Goal: Information Seeking & Learning: Learn about a topic

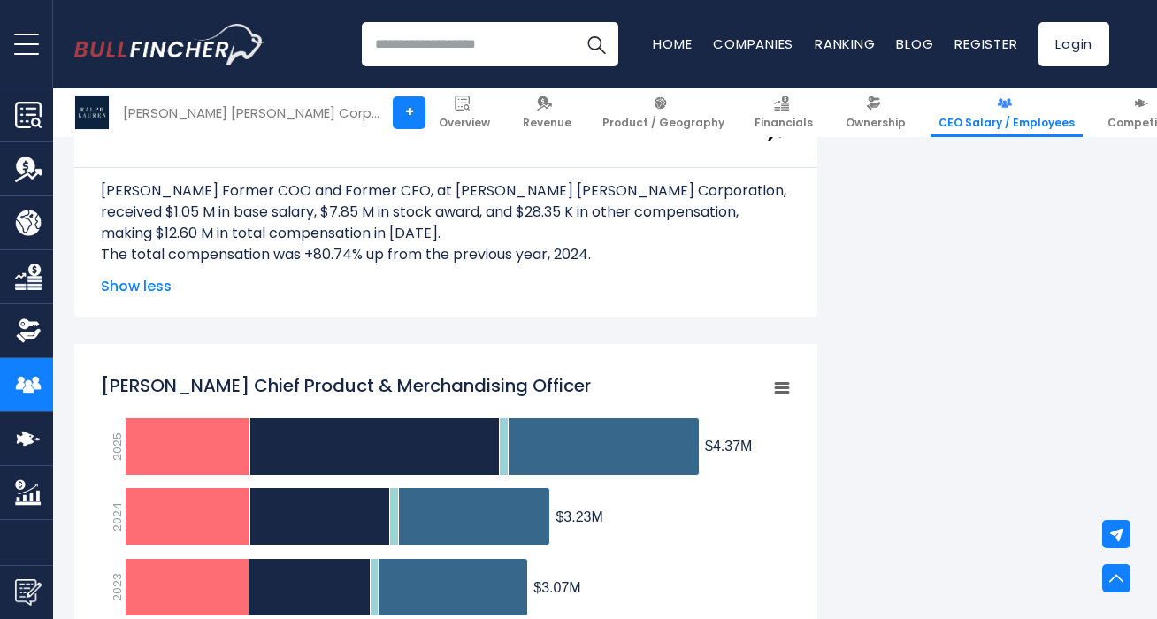
scroll to position [2153, 0]
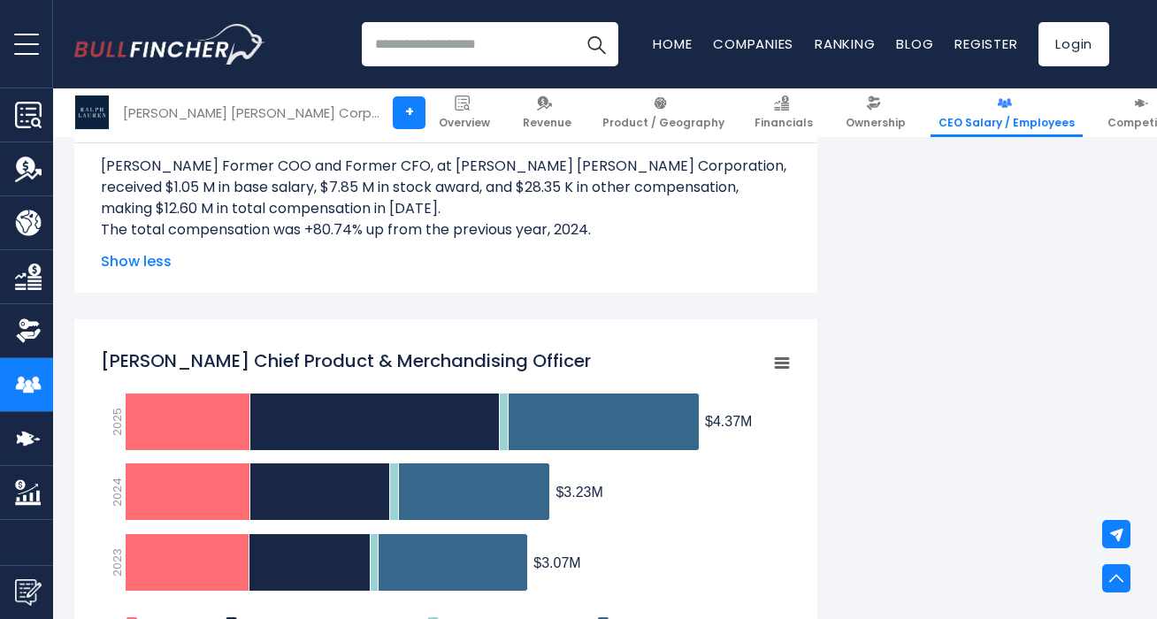
drag, startPoint x: 232, startPoint y: 359, endPoint x: 663, endPoint y: 351, distance: 431.7
click at [663, 351] on icon "Created with Highcharts 12.1.2 Chart context menu Halide Alagoz Chief Product &…" at bounding box center [446, 495] width 690 height 310
drag, startPoint x: 570, startPoint y: 358, endPoint x: 191, endPoint y: 362, distance: 378.6
click at [189, 363] on icon "Created with Highcharts 12.1.2 Chart context menu Halide Alagoz Chief Product &…" at bounding box center [446, 495] width 690 height 310
drag, startPoint x: 234, startPoint y: 359, endPoint x: 704, endPoint y: 382, distance: 471.2
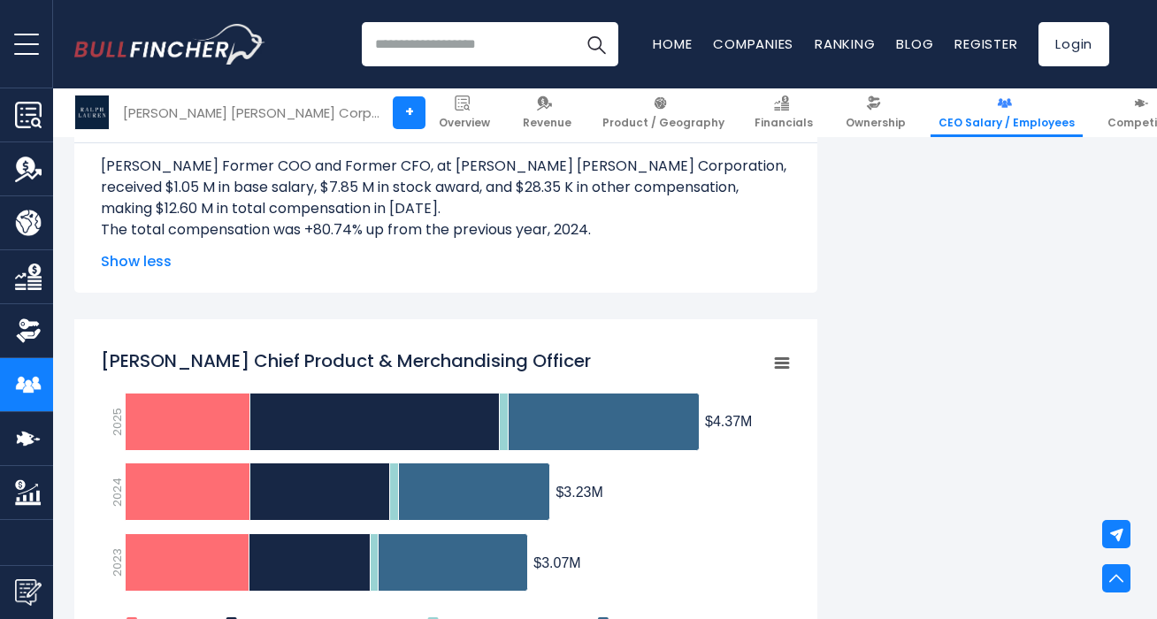
click at [704, 383] on icon "Created with Highcharts 12.1.2 Chart context menu Halide Alagoz Chief Product &…" at bounding box center [446, 495] width 690 height 310
drag, startPoint x: 93, startPoint y: 354, endPoint x: 236, endPoint y: 358, distance: 143.4
click at [236, 358] on div "[PERSON_NAME] Chief Product &amp; Merchandising Officer Created with Highcharts…" at bounding box center [445, 614] width 743 height 591
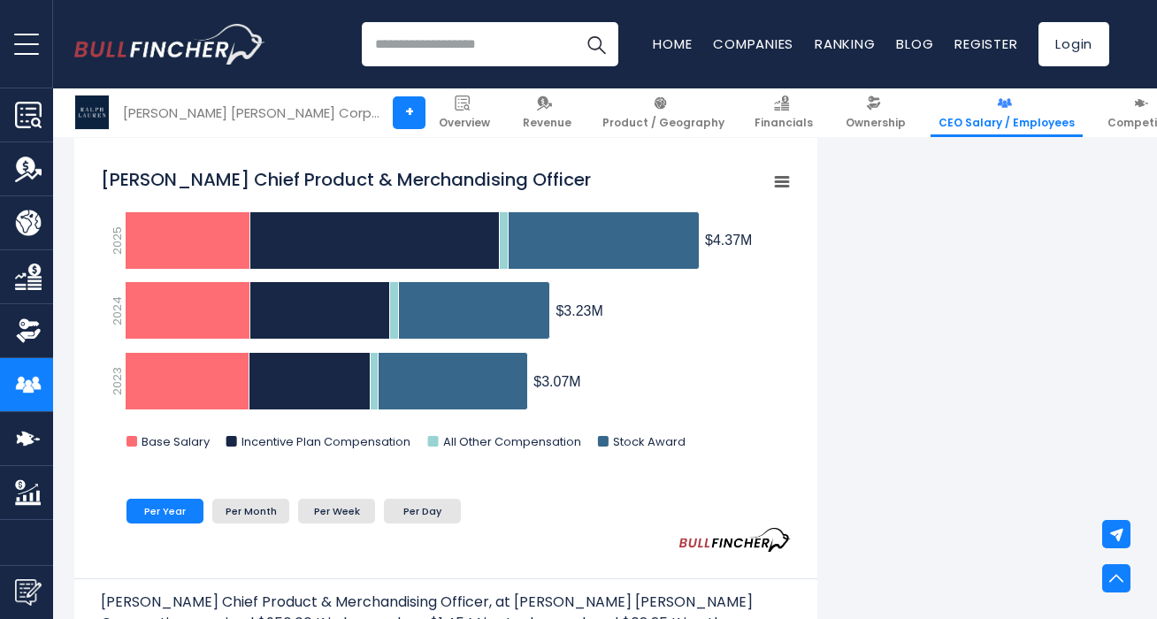
scroll to position [2375, 0]
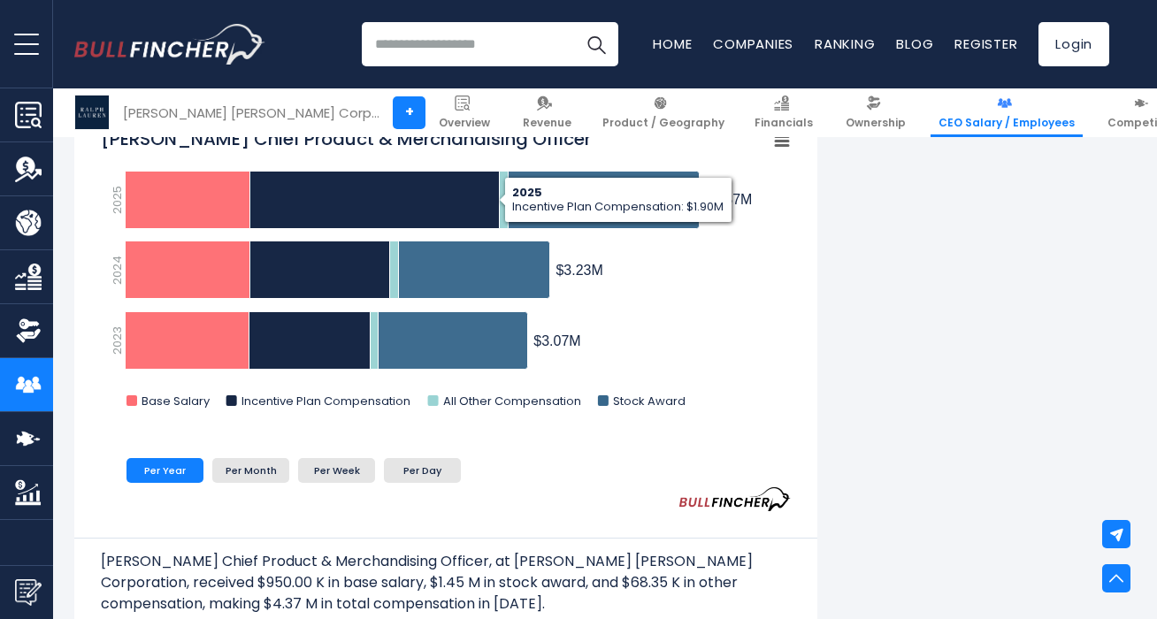
click at [378, 51] on input "search" at bounding box center [490, 44] width 257 height 44
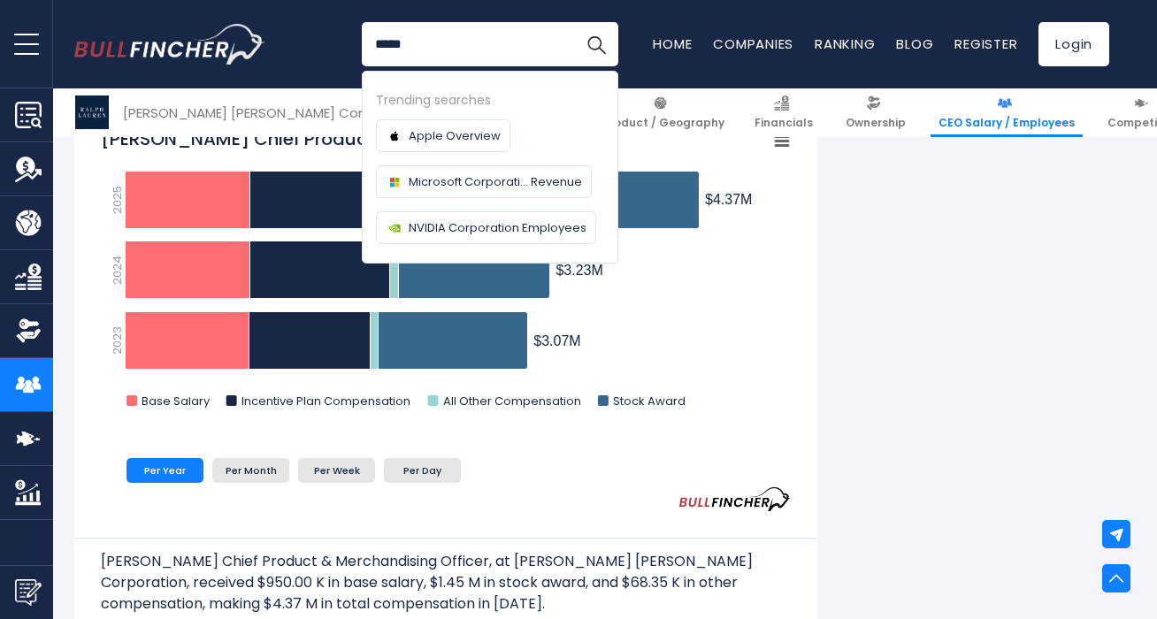
type input "*****"
click at [574, 22] on button "Search" at bounding box center [596, 44] width 44 height 44
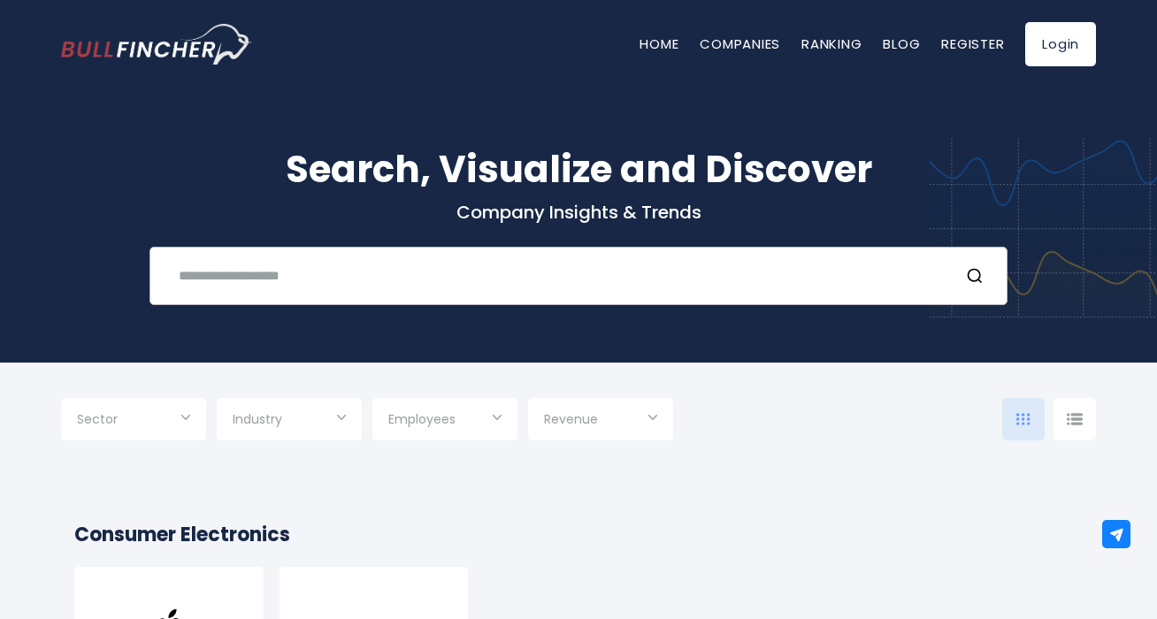
click at [323, 256] on div "Recent searches Trending searches Apple Overview" at bounding box center [578, 276] width 858 height 58
click at [319, 274] on input "text" at bounding box center [556, 275] width 777 height 33
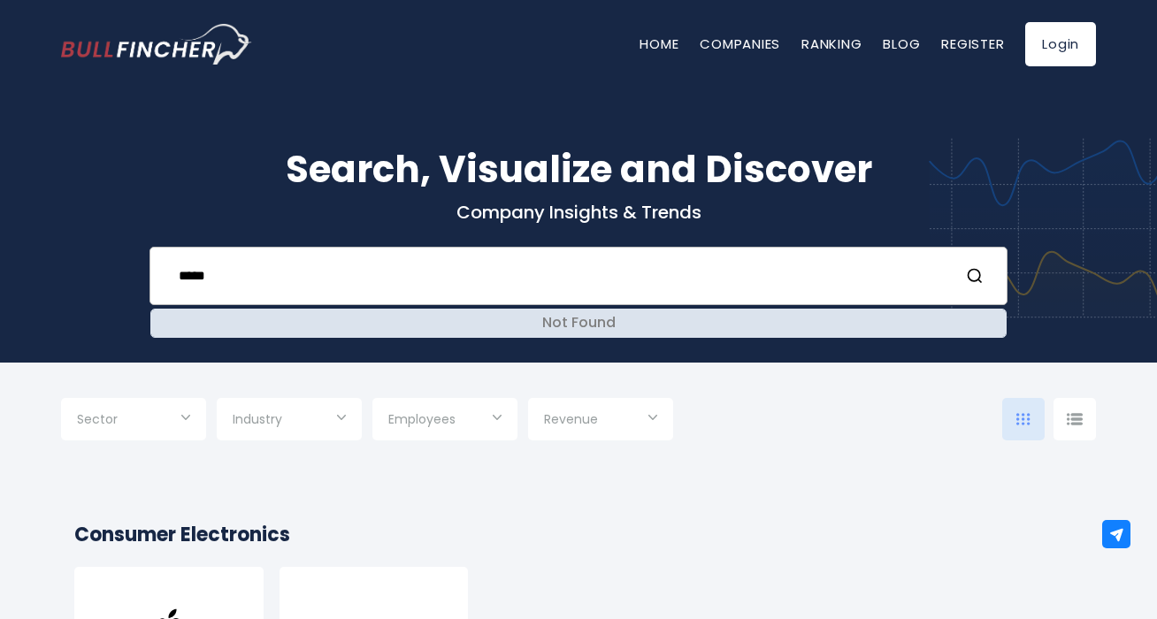
click at [295, 326] on div "Not Found" at bounding box center [578, 323] width 854 height 27
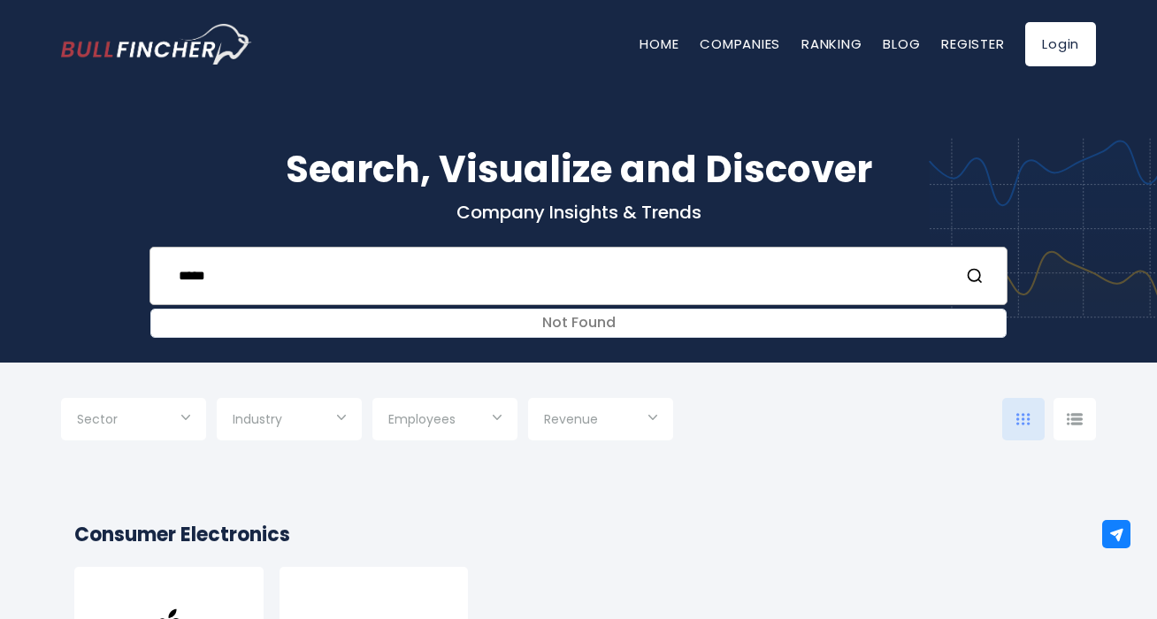
click at [215, 273] on input "*****" at bounding box center [556, 275] width 777 height 33
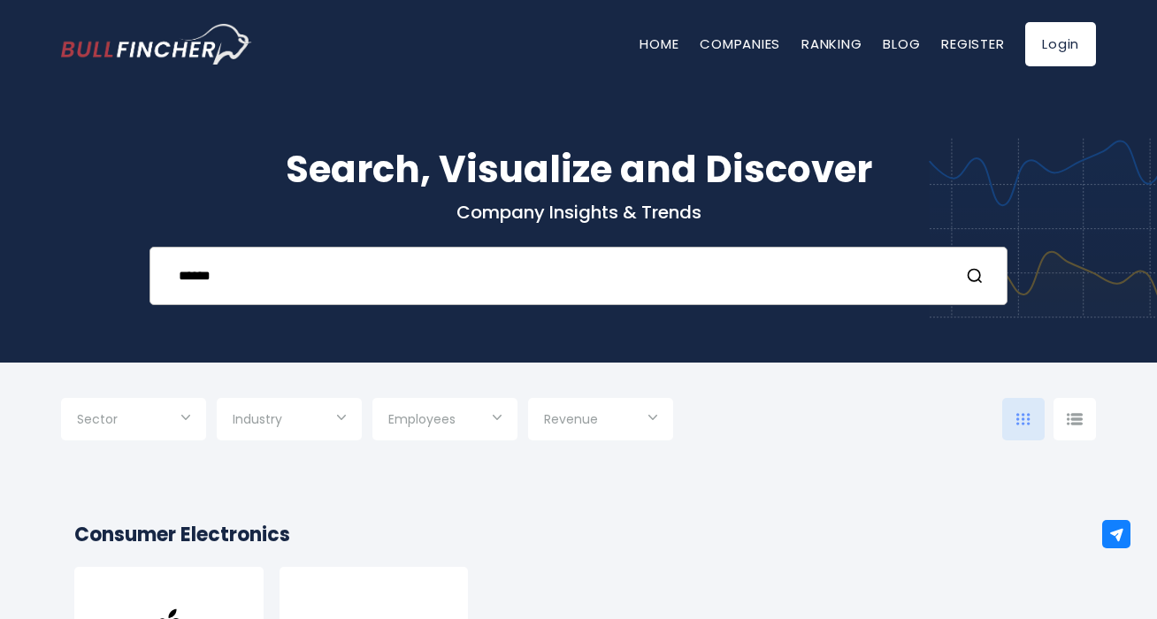
type input "*****"
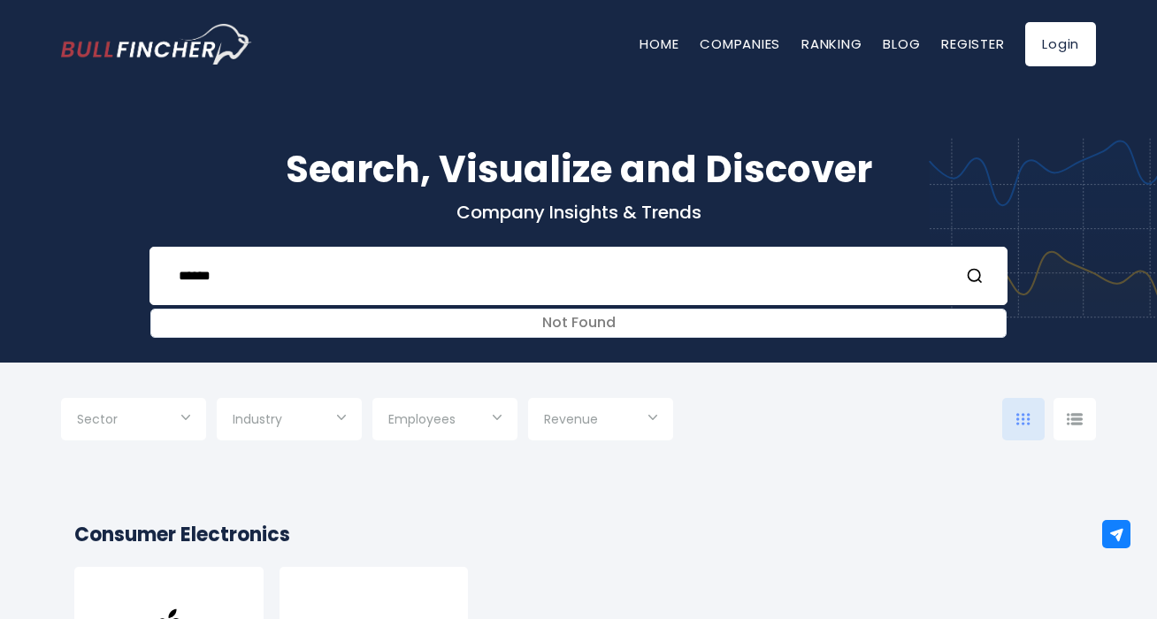
drag, startPoint x: 403, startPoint y: 272, endPoint x: 142, endPoint y: 253, distance: 262.6
click at [142, 253] on div "Search, Visualize and Discover Company Insights & Trends ***** Not Found Recent…" at bounding box center [578, 212] width 1157 height 301
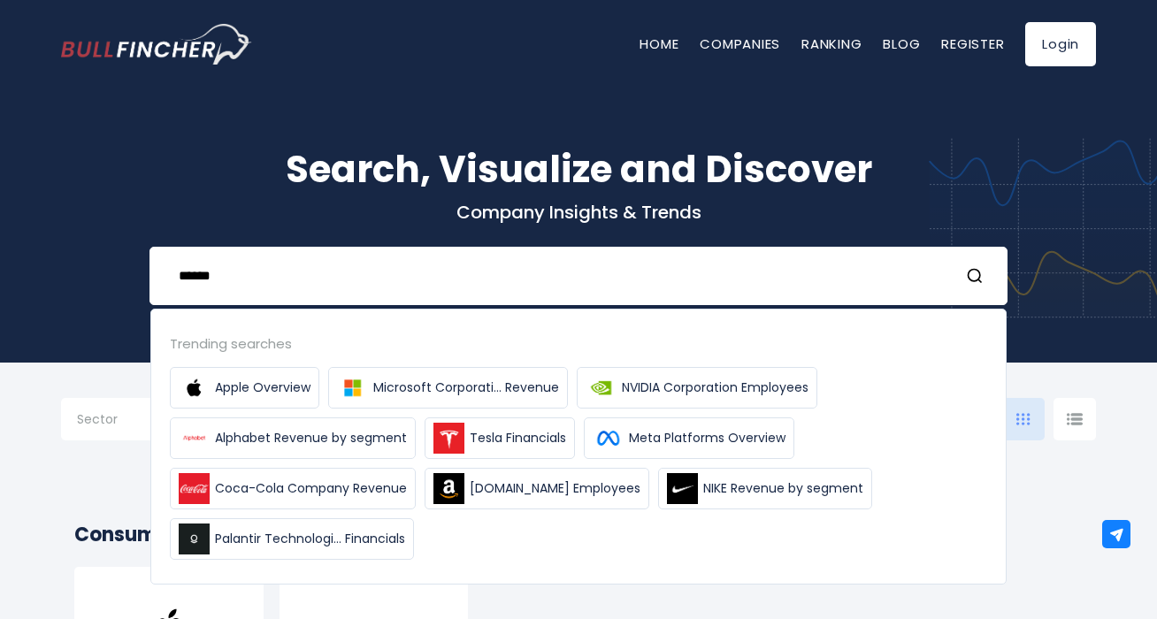
type input "******"
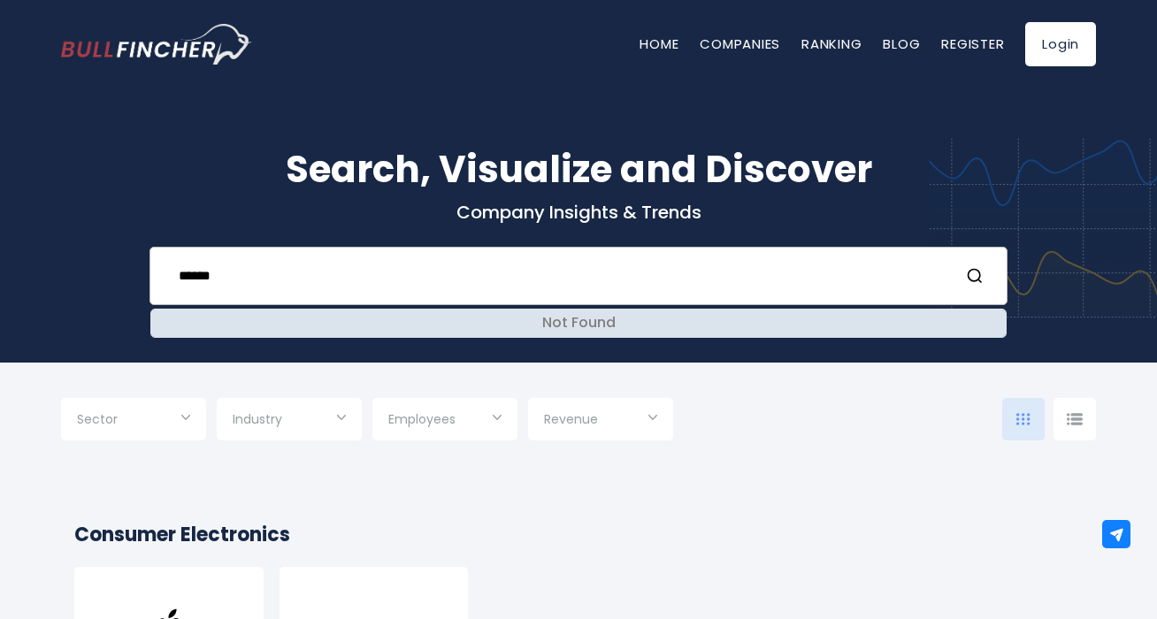
click at [213, 326] on div "Not Found" at bounding box center [578, 323] width 854 height 27
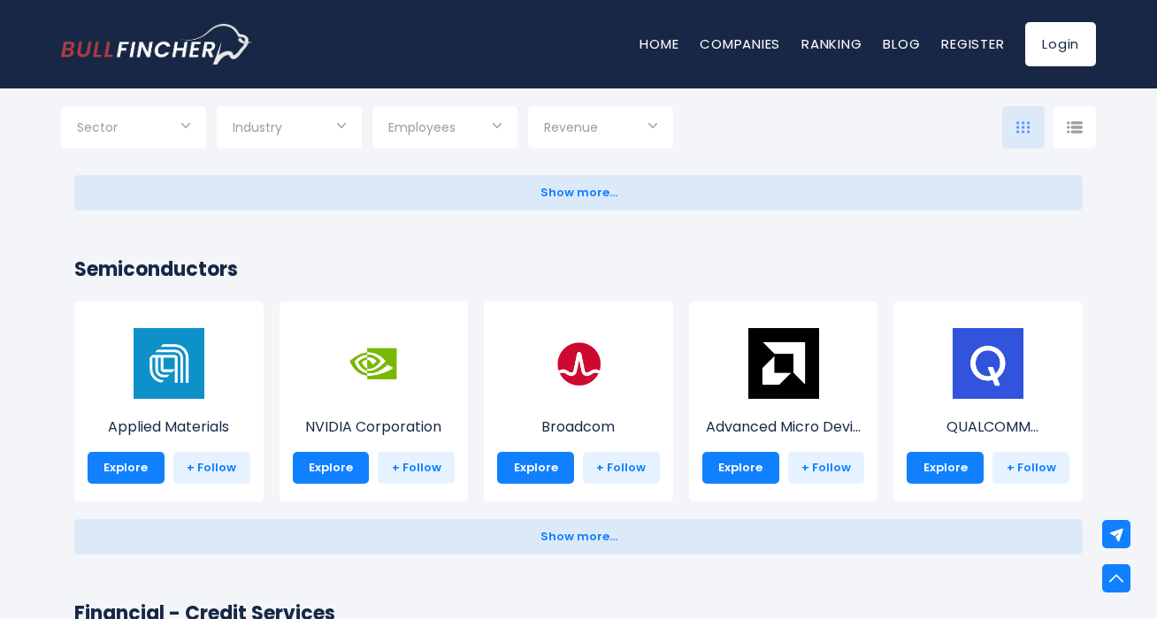
scroll to position [2138, 0]
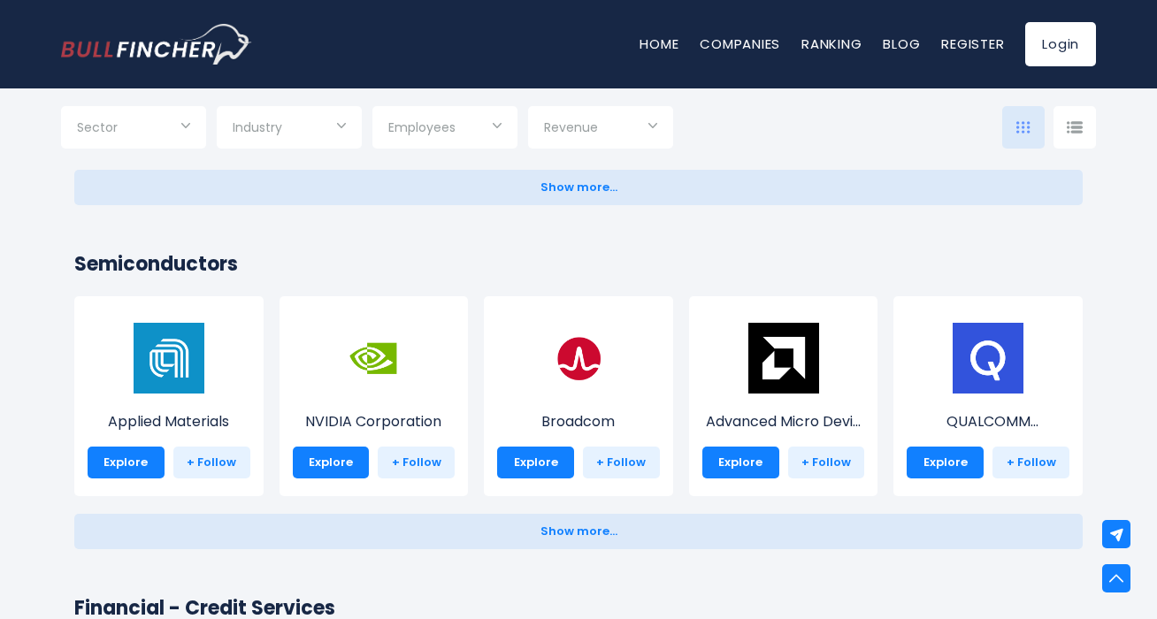
click at [301, 116] on input "Selection" at bounding box center [289, 129] width 113 height 32
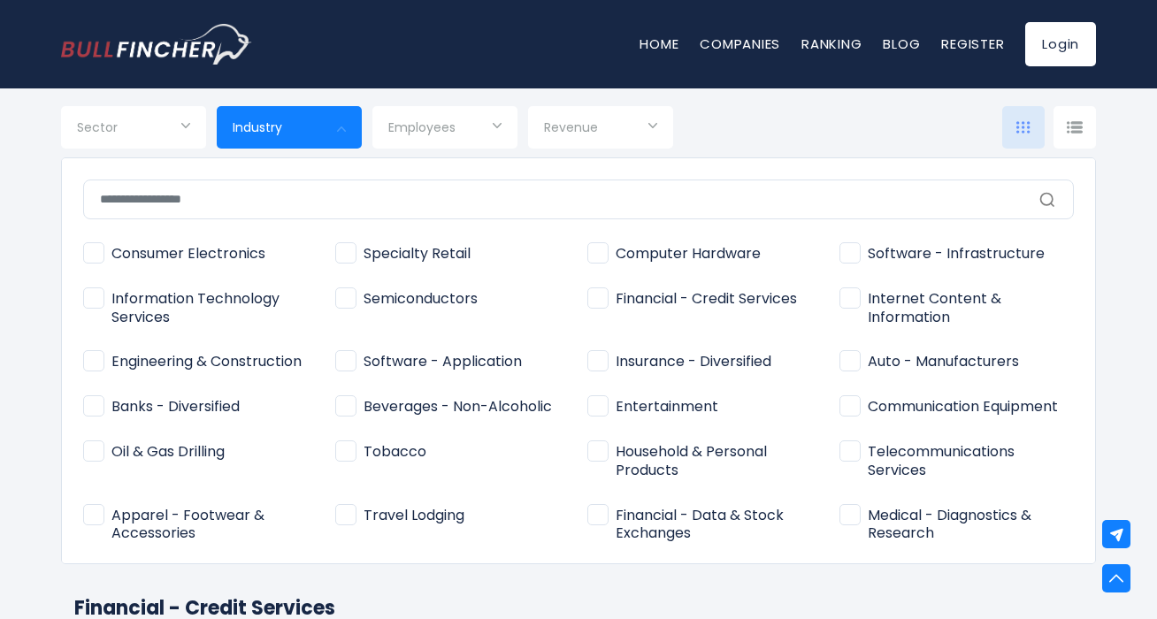
click at [302, 130] on div at bounding box center [578, 309] width 1157 height 619
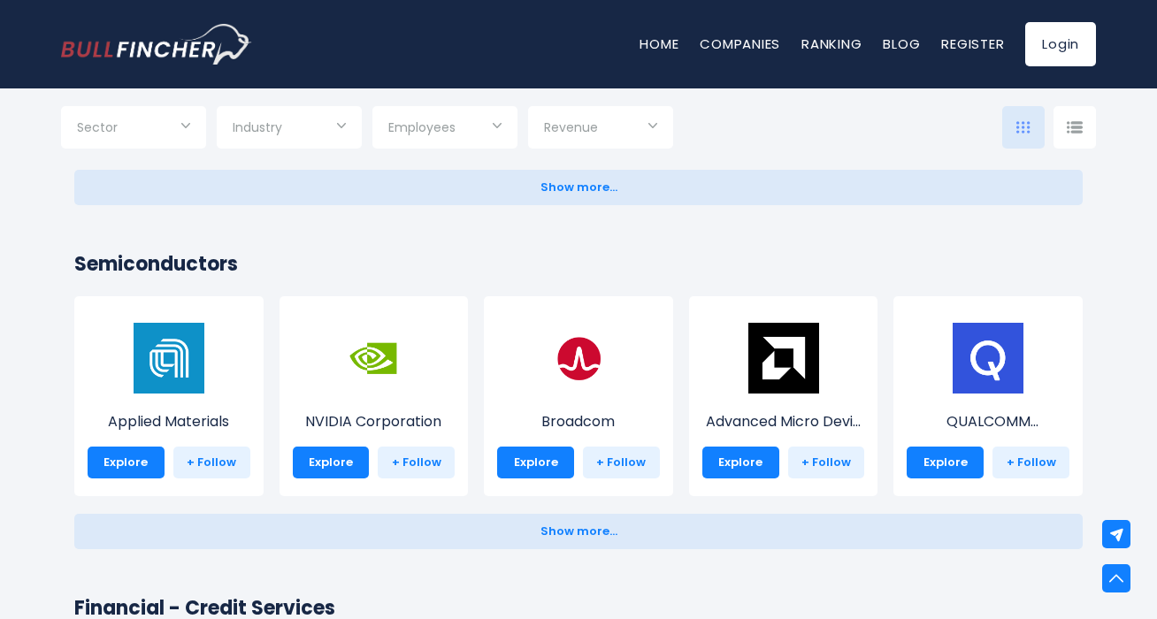
click at [333, 118] on input "Selection" at bounding box center [289, 129] width 113 height 32
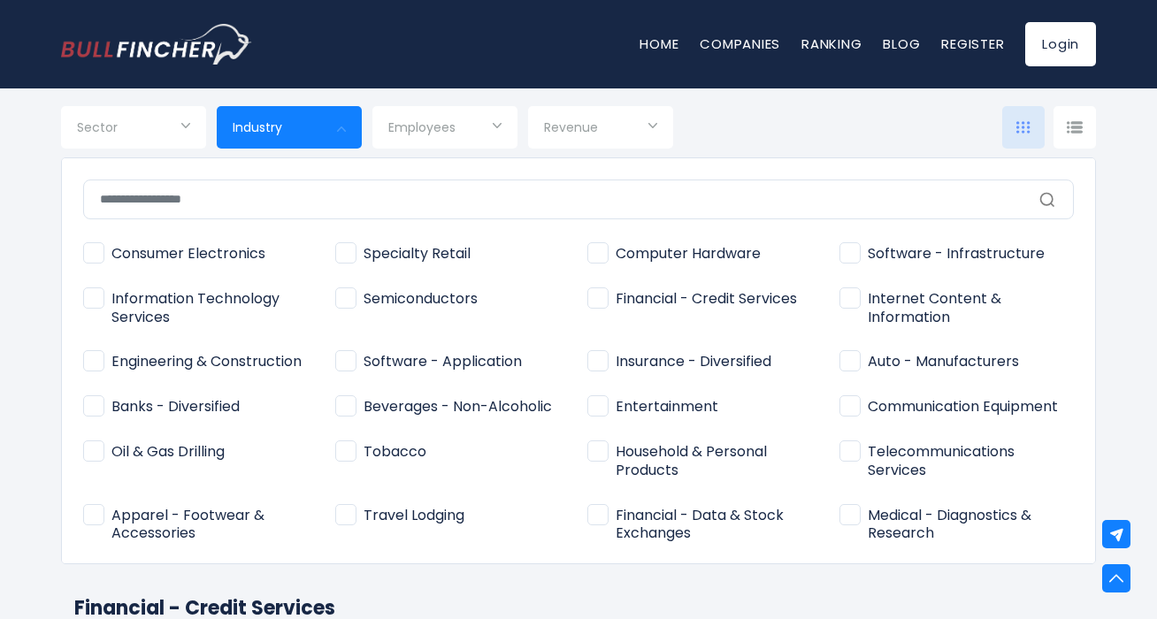
click at [719, 205] on input "text" at bounding box center [578, 200] width 991 height 40
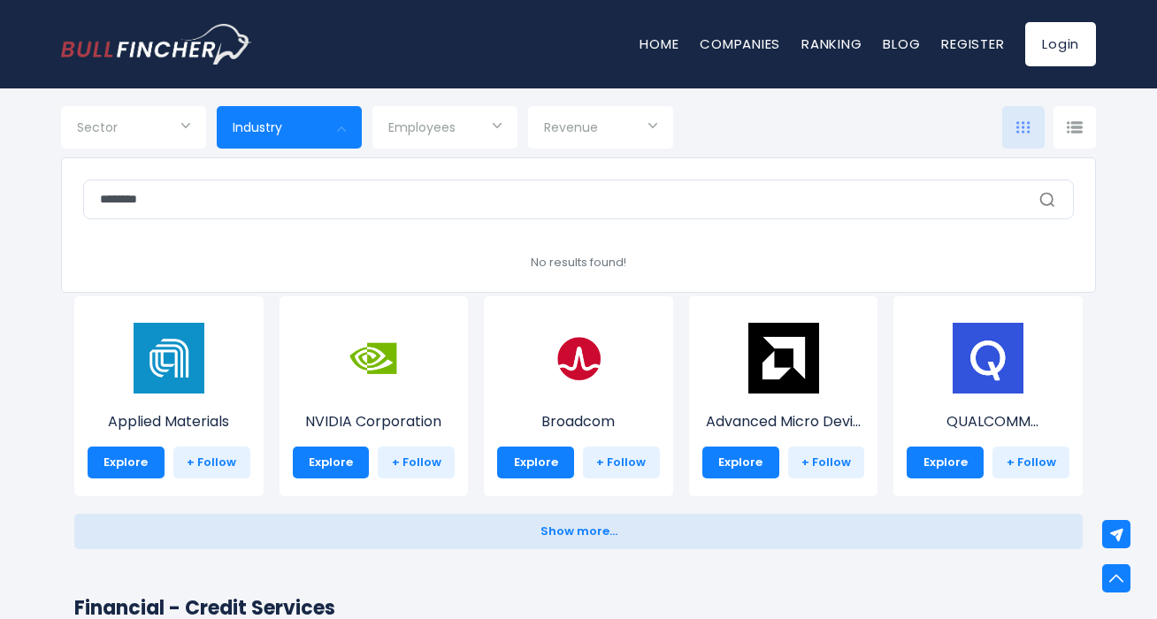
type input "*******"
drag, startPoint x: 981, startPoint y: 187, endPoint x: 96, endPoint y: 170, distance: 884.7
click at [96, 170] on div "******* Consumer Electronics Specialty Retail Tobacco" at bounding box center [578, 224] width 1035 height 135
drag, startPoint x: 152, startPoint y: 195, endPoint x: 96, endPoint y: 198, distance: 55.8
click at [96, 198] on input "text" at bounding box center [578, 200] width 991 height 40
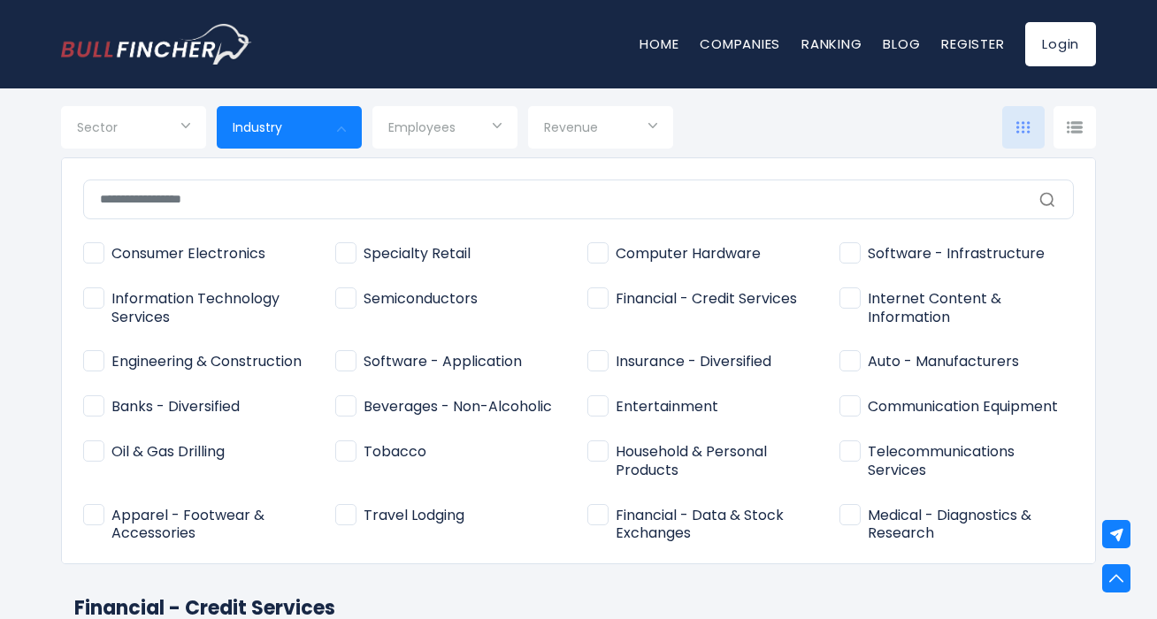
click at [105, 525] on span "Apparel - Footwear & Accessories" at bounding box center [200, 525] width 234 height 37
type input "**********"
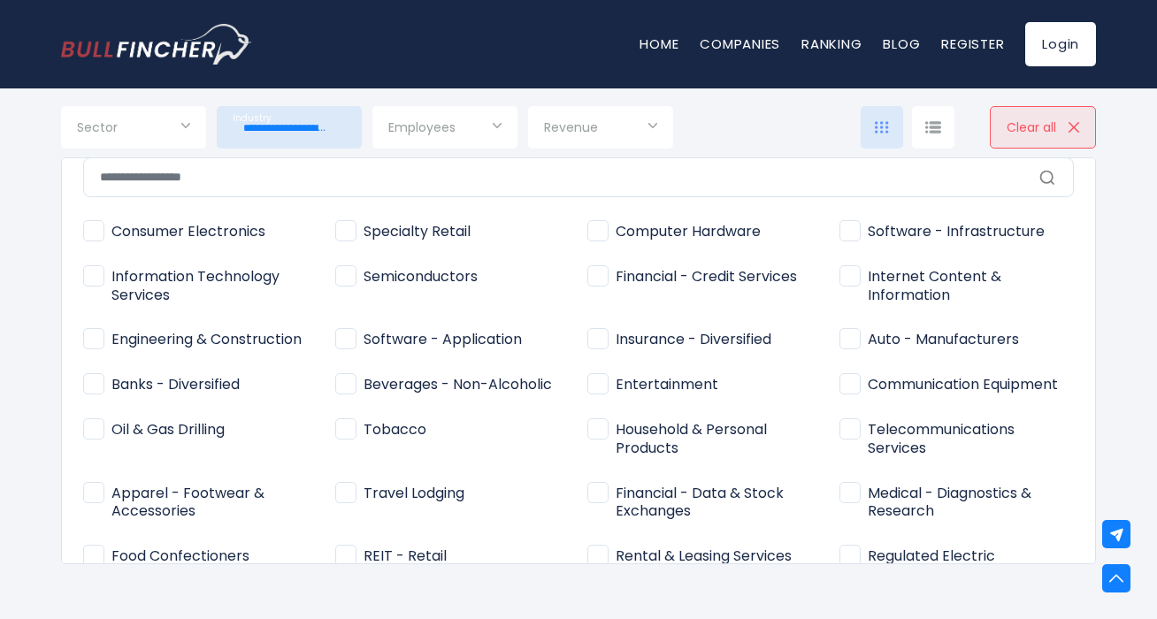
scroll to position [20, 0]
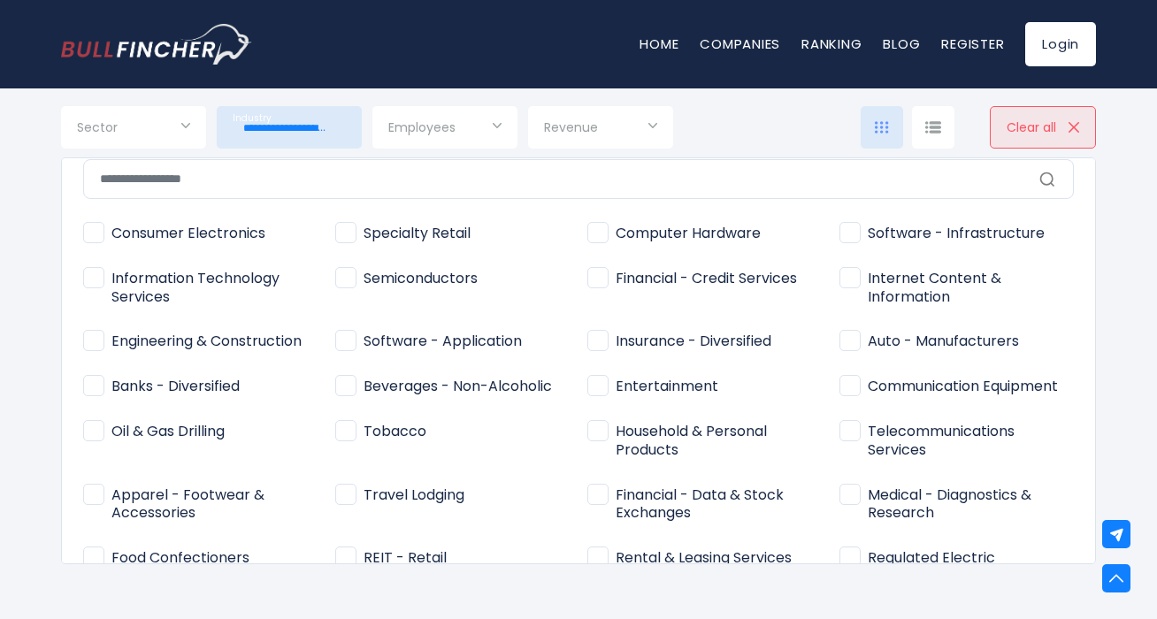
click at [328, 131] on div at bounding box center [578, 309] width 1157 height 619
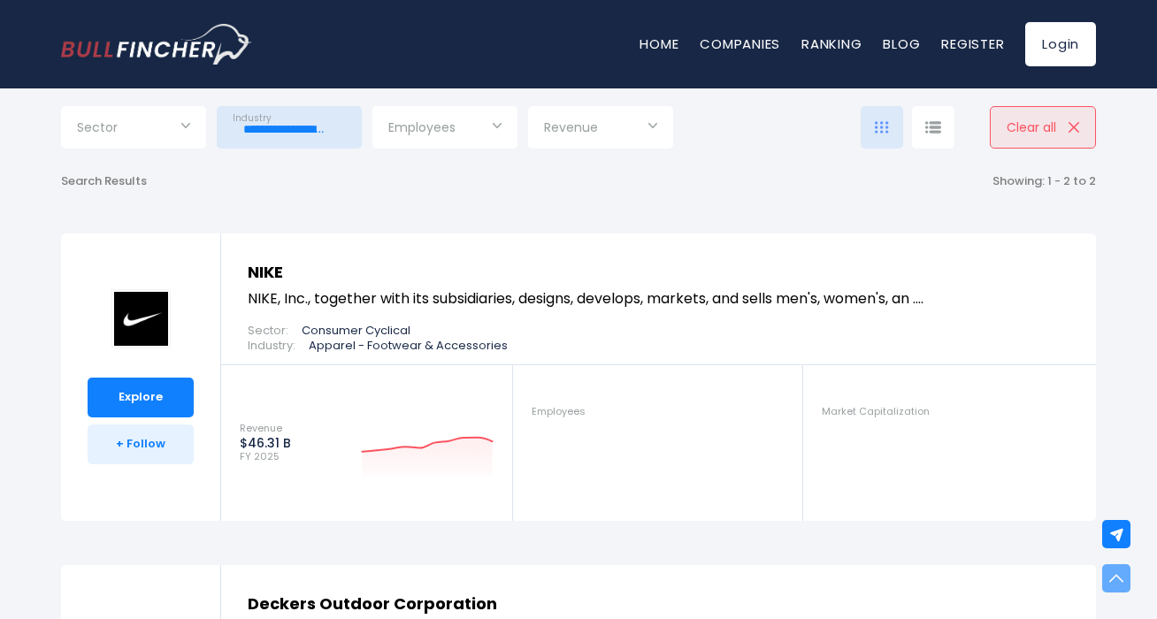
scroll to position [345, 0]
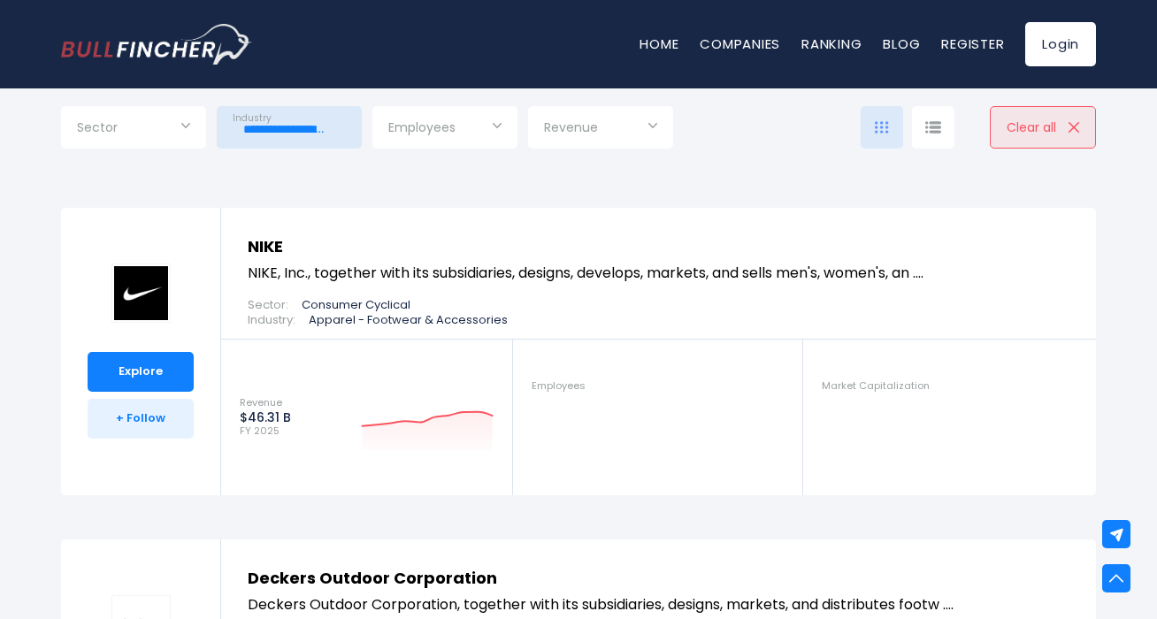
click at [320, 126] on input "**********" at bounding box center [289, 129] width 113 height 32
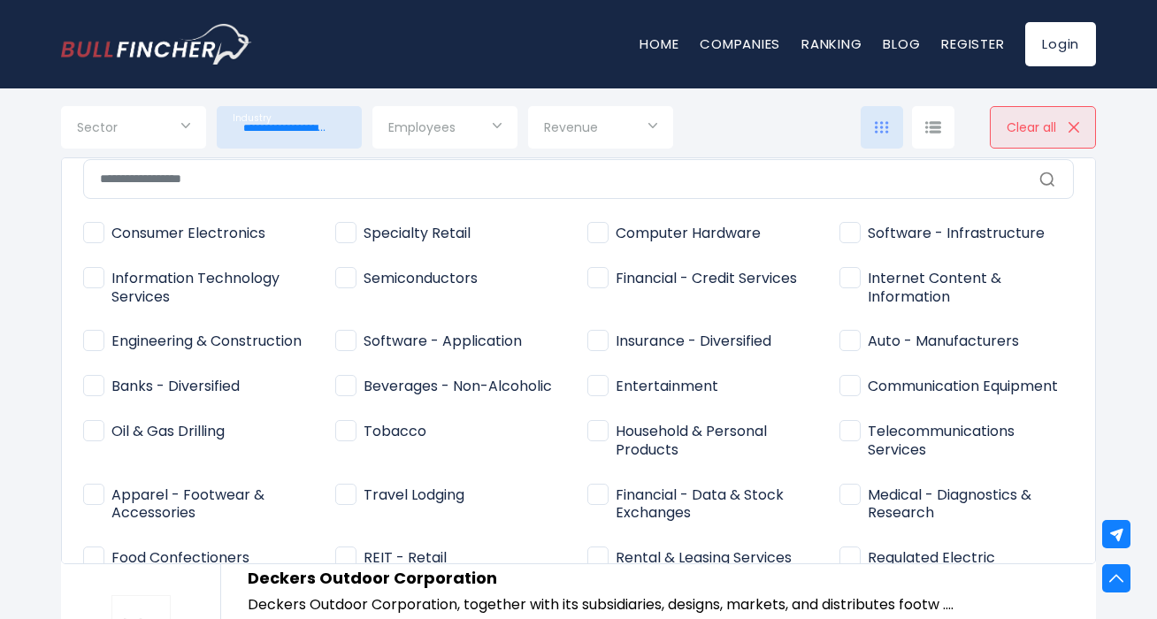
click at [93, 508] on span "Apparel - Footwear & Accessories" at bounding box center [200, 505] width 234 height 37
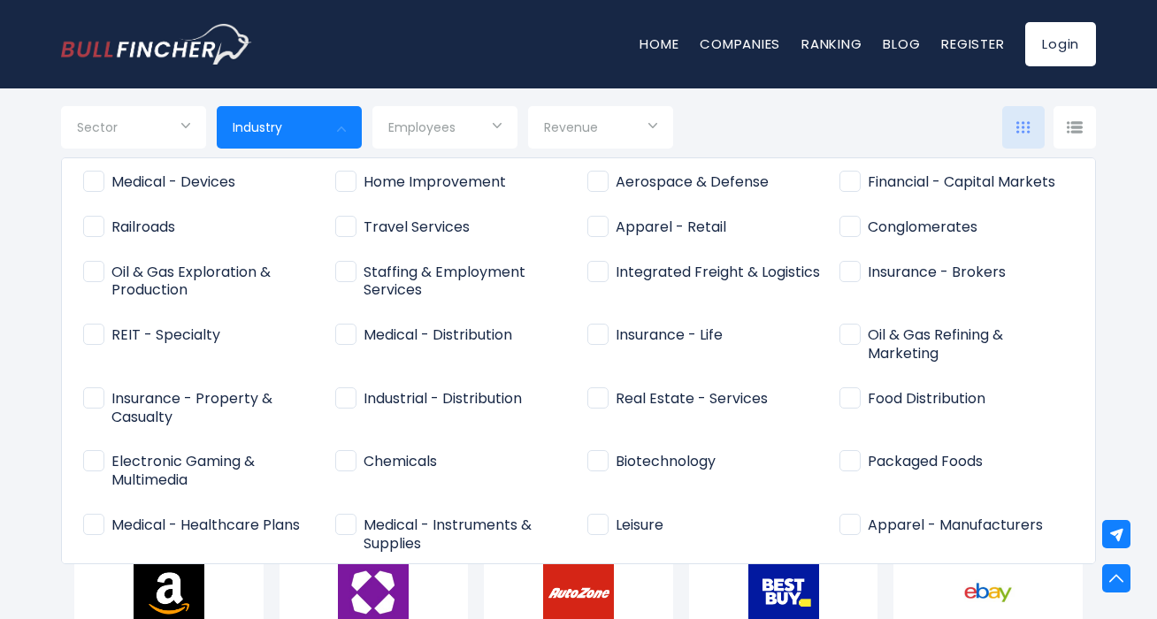
scroll to position [611, 0]
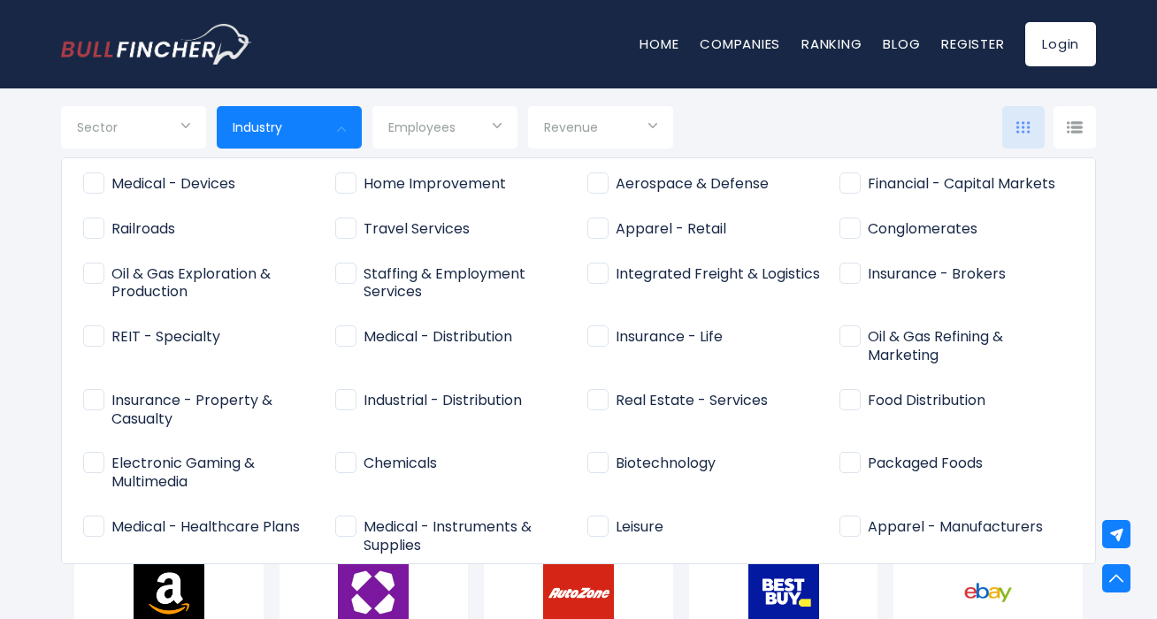
click at [839, 522] on span "Apparel - Manufacturers" at bounding box center [940, 527] width 203 height 19
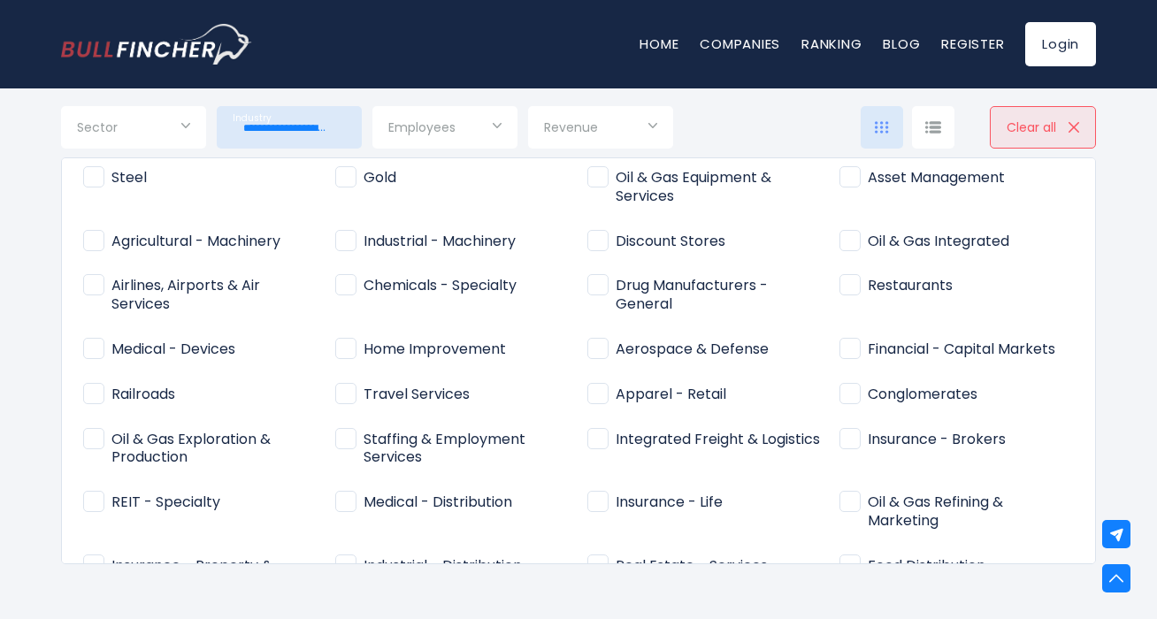
scroll to position [392, 0]
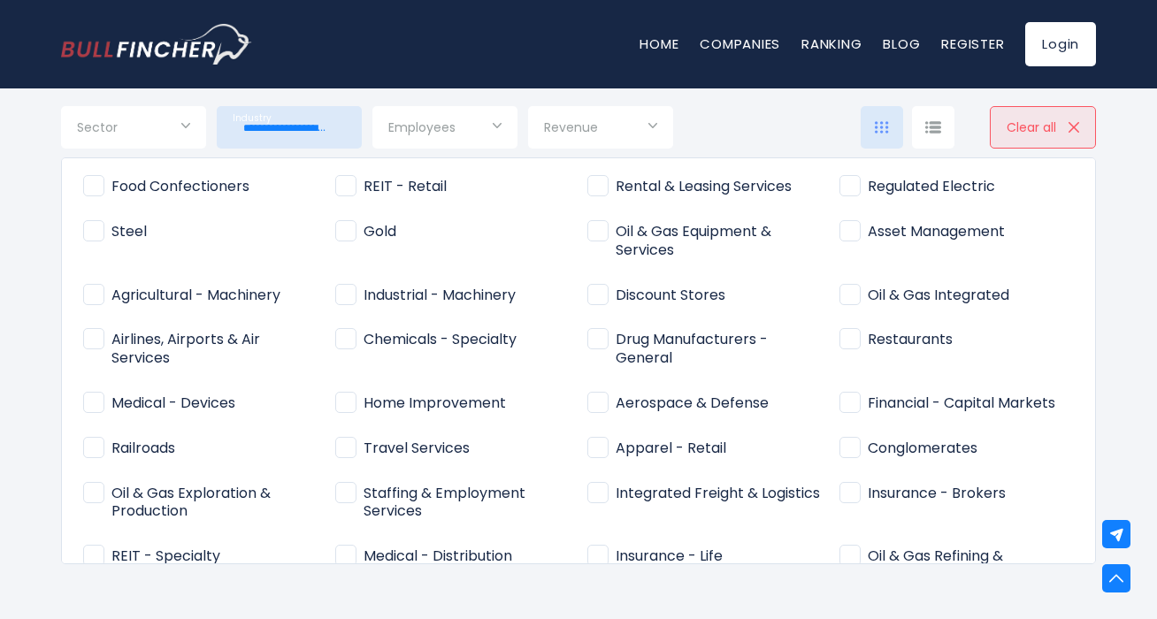
click at [594, 440] on span "Apparel - Retail" at bounding box center [656, 449] width 139 height 19
type input "**********"
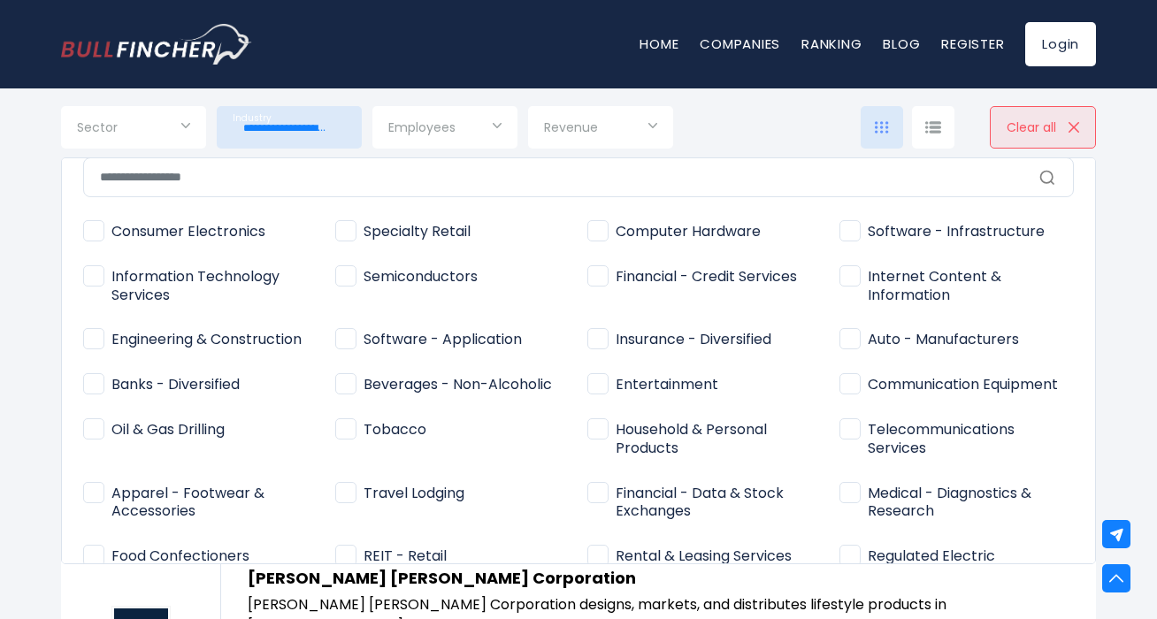
scroll to position [1, 0]
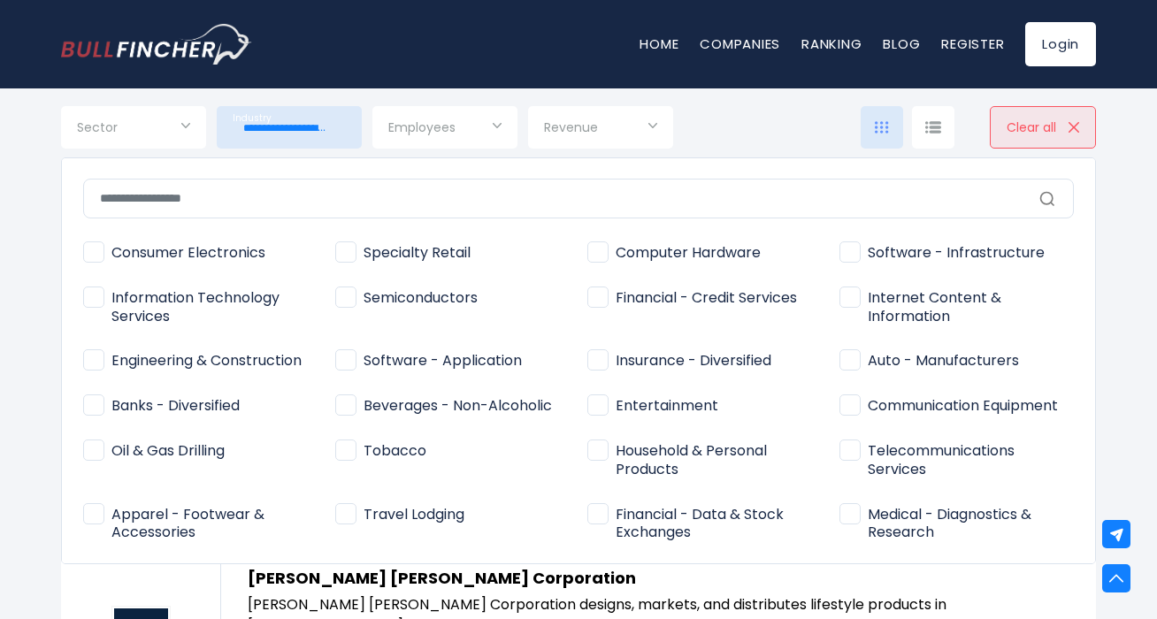
click at [1038, 203] on icon at bounding box center [1047, 199] width 18 height 18
click at [792, 154] on div at bounding box center [578, 309] width 1157 height 619
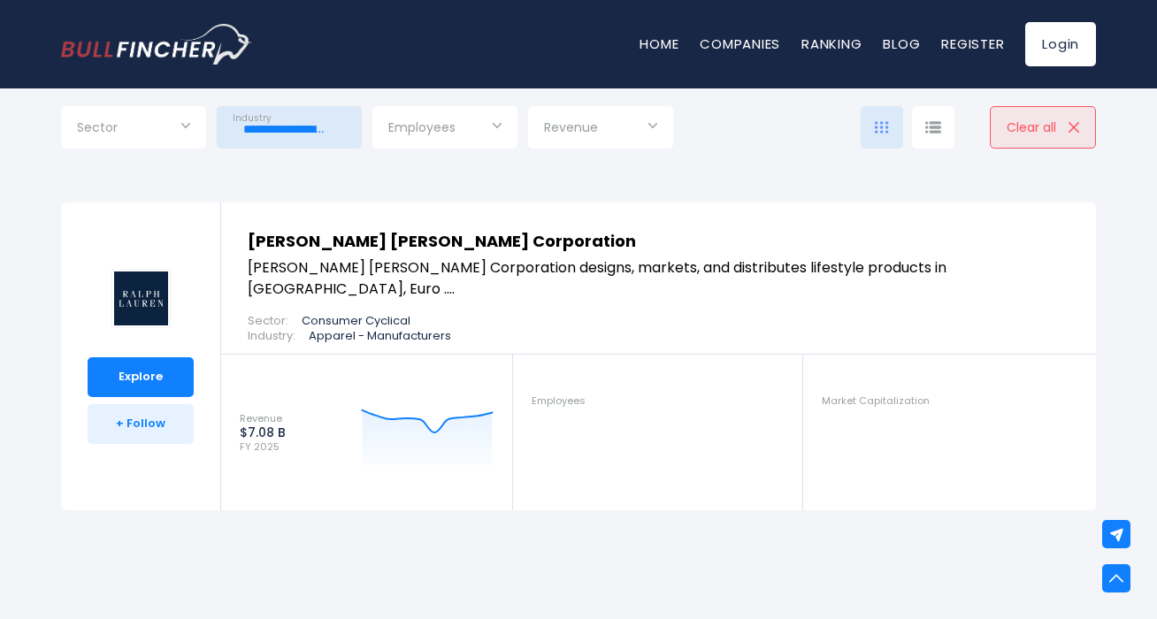
scroll to position [614, 0]
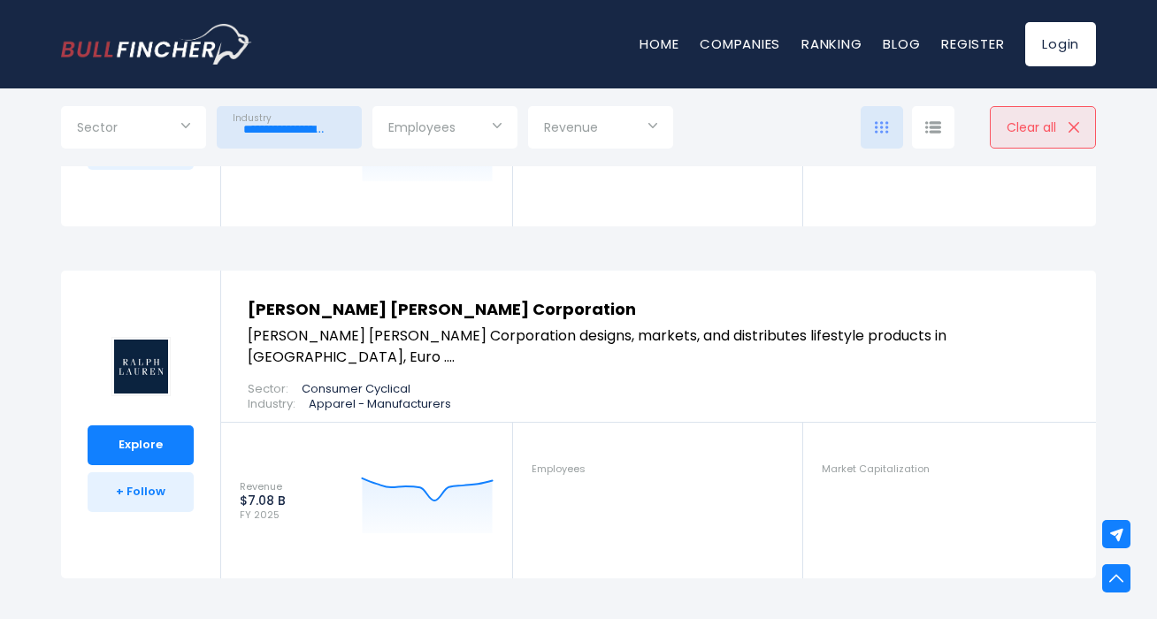
click at [98, 135] on span "Sector" at bounding box center [97, 127] width 41 height 16
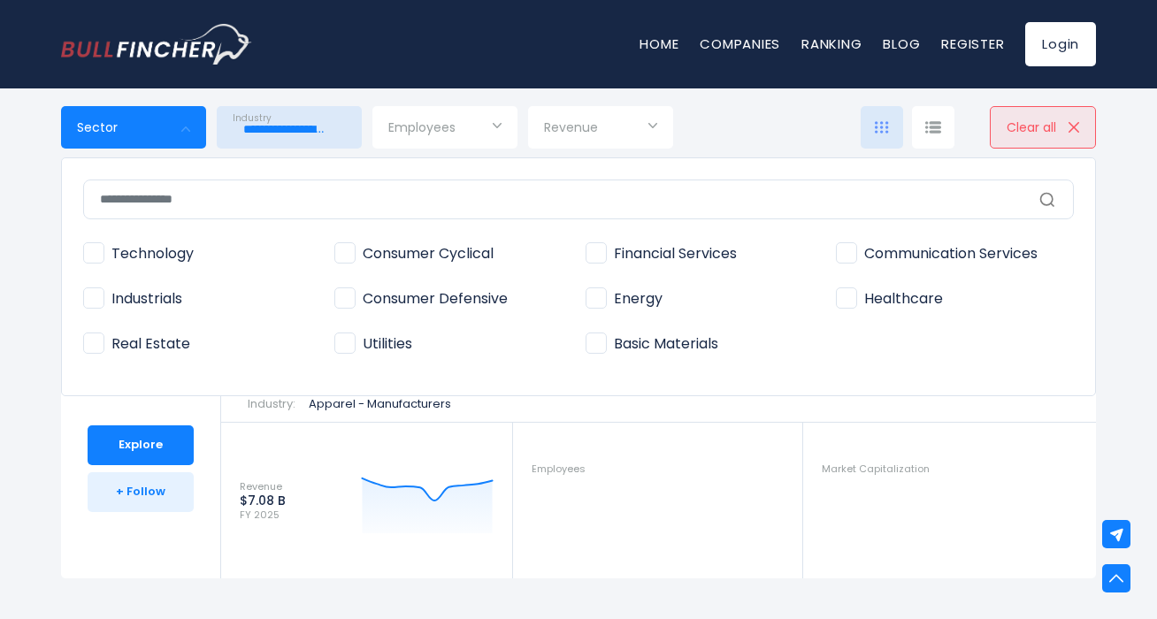
click at [345, 248] on span "Consumer Cyclical" at bounding box center [413, 254] width 159 height 19
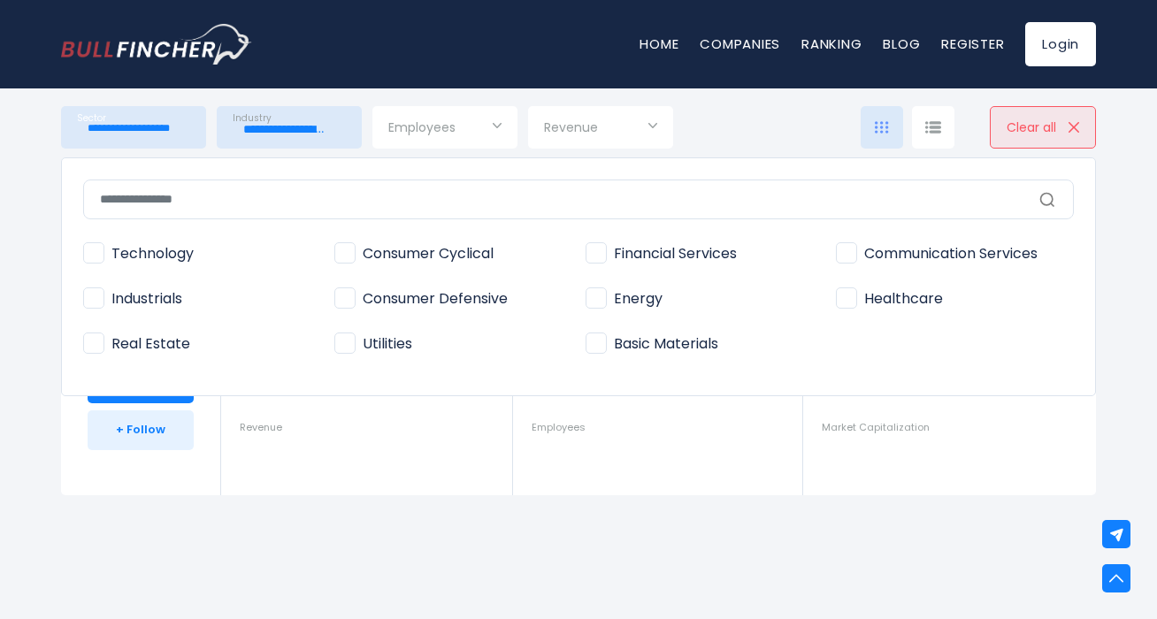
click at [351, 301] on span "Consumer Defensive" at bounding box center [420, 299] width 173 height 19
type input "**********"
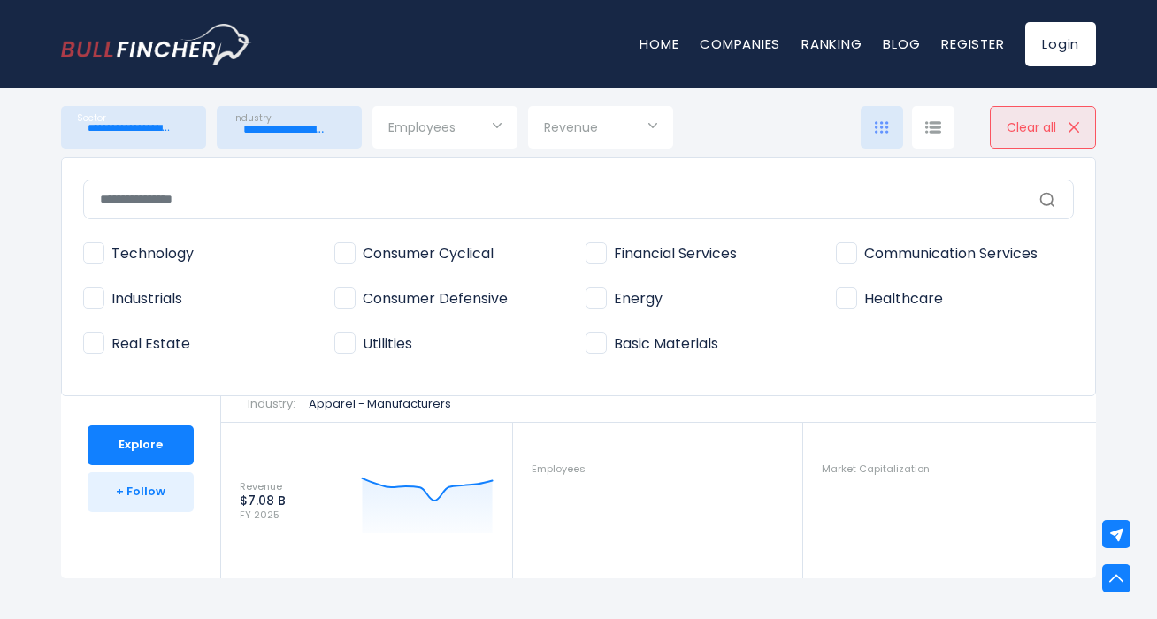
click at [524, 561] on div at bounding box center [578, 309] width 1157 height 619
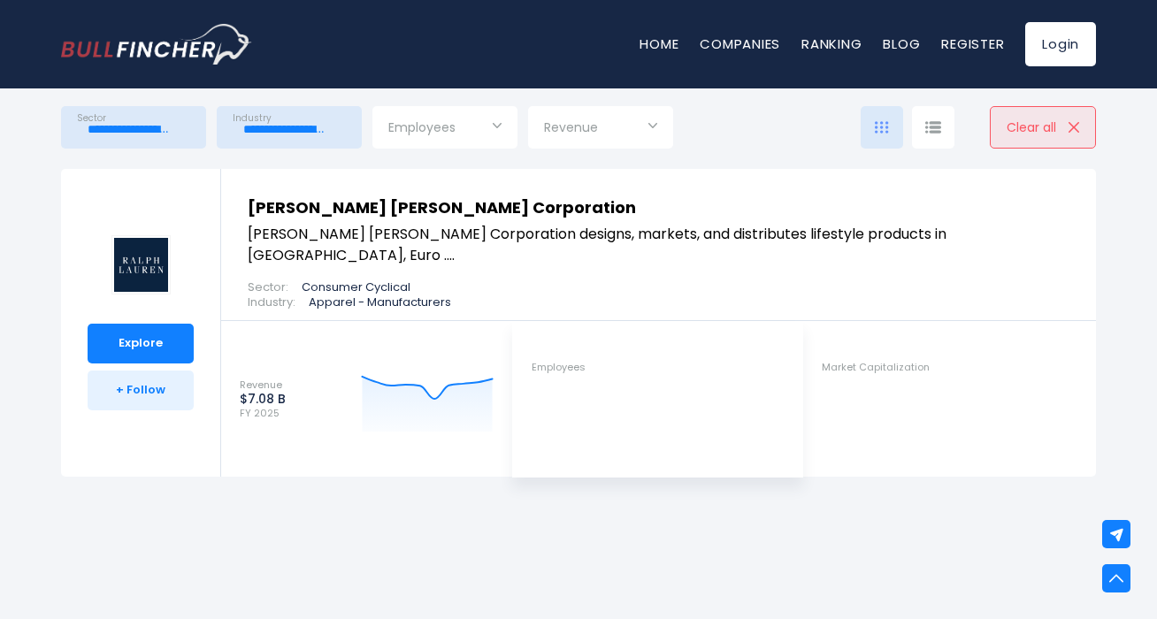
scroll to position [717, 0]
click at [364, 206] on link "[PERSON_NAME] [PERSON_NAME] Corporation" at bounding box center [442, 206] width 388 height 22
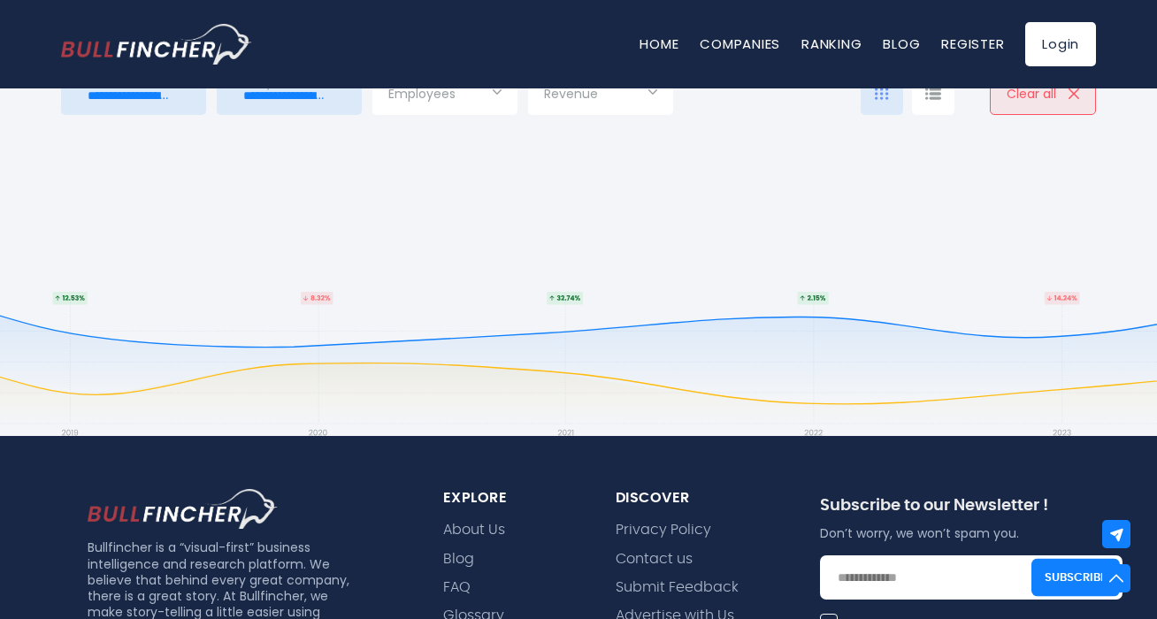
scroll to position [0, 0]
